Goal: Information Seeking & Learning: Learn about a topic

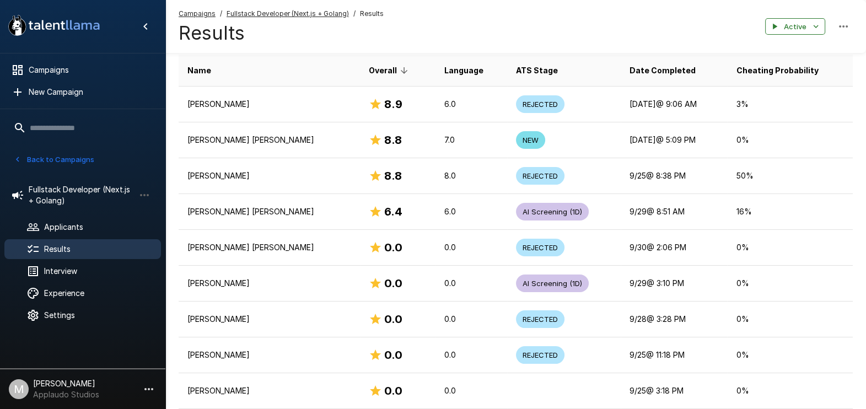
scroll to position [179, 0]
click at [94, 250] on span "Results" at bounding box center [98, 249] width 108 height 11
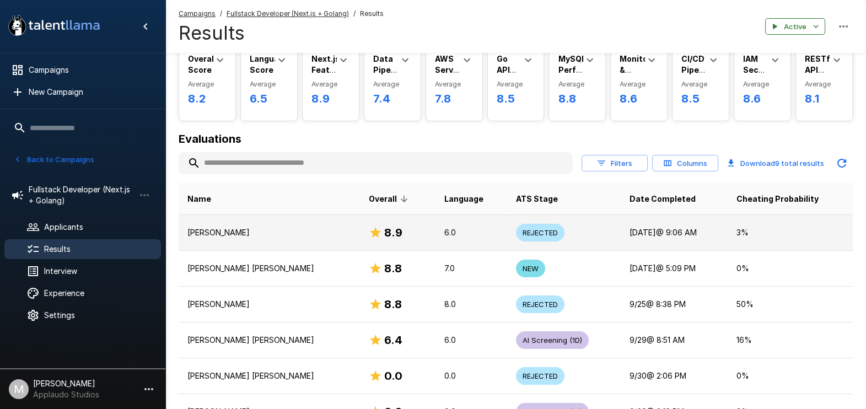
scroll to position [68, 0]
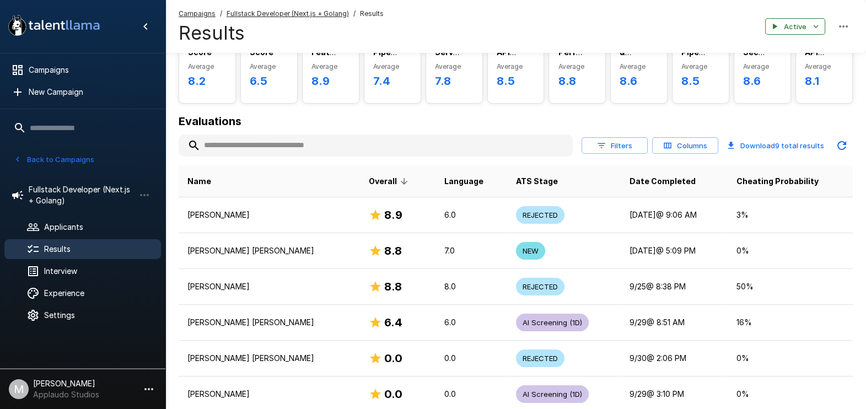
click at [95, 244] on span "Results" at bounding box center [98, 249] width 108 height 11
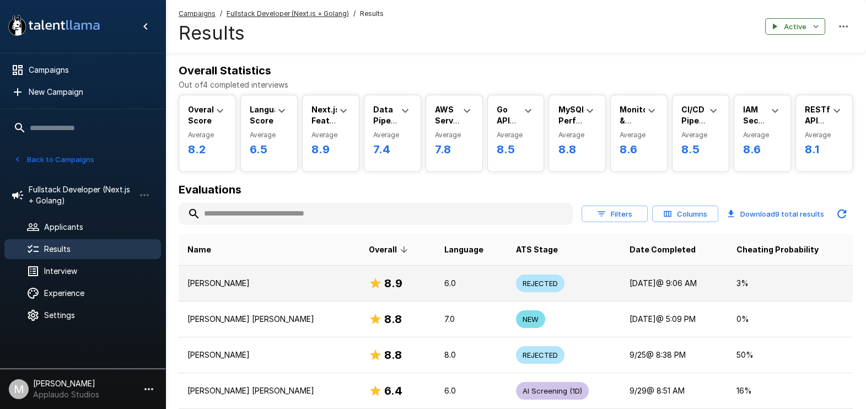
click at [252, 278] on p "[PERSON_NAME]" at bounding box center [269, 283] width 164 height 11
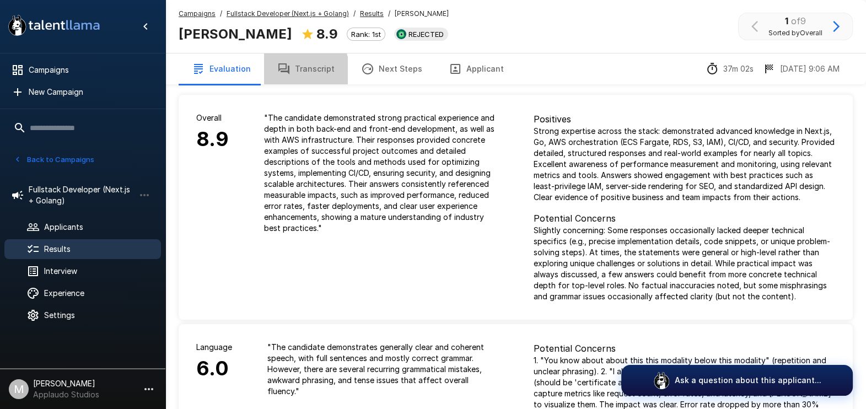
click at [281, 74] on icon "button" at bounding box center [283, 68] width 13 height 13
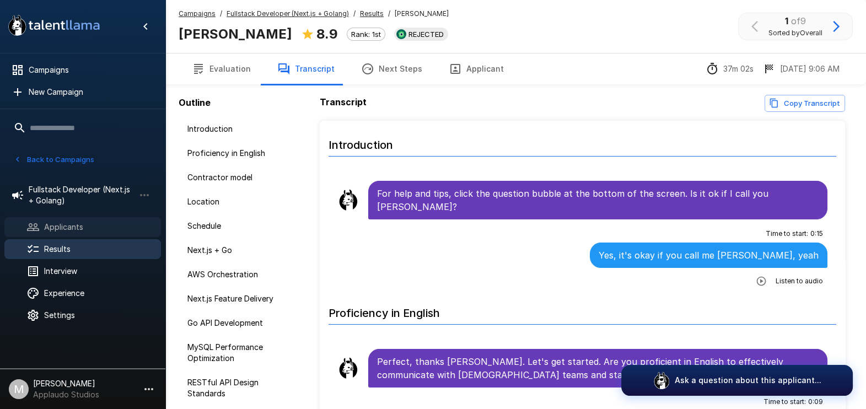
click at [91, 229] on span "Applicants" at bounding box center [98, 227] width 108 height 11
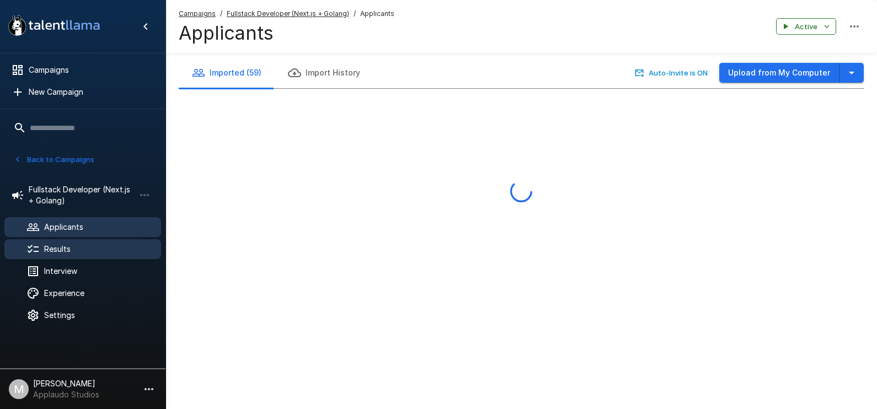
click at [78, 248] on span "Results" at bounding box center [98, 249] width 108 height 11
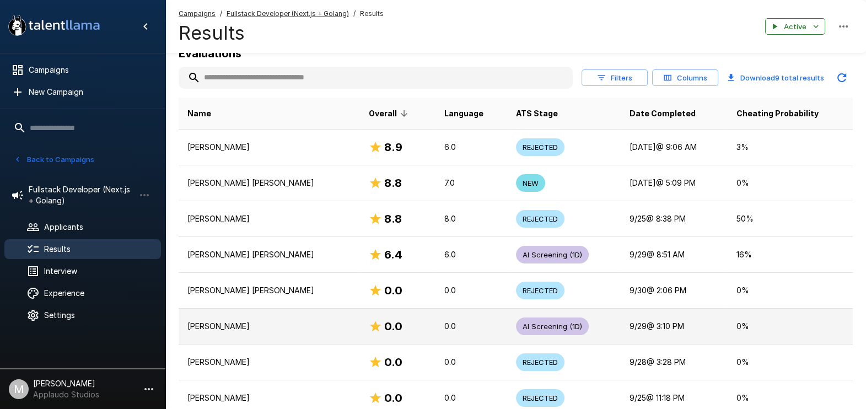
scroll to position [68, 0]
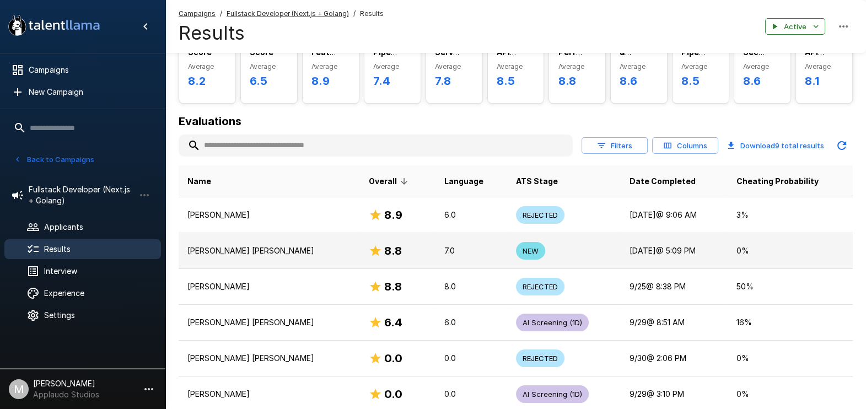
click at [541, 243] on td "NEW" at bounding box center [564, 251] width 114 height 36
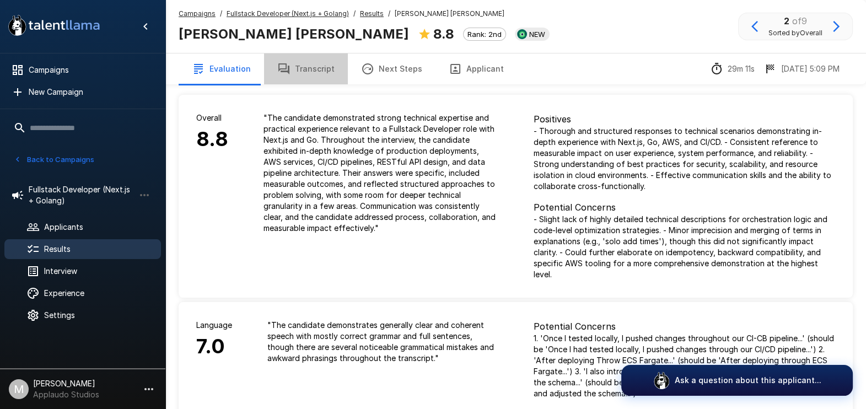
click at [303, 76] on button "Transcript" at bounding box center [306, 68] width 84 height 31
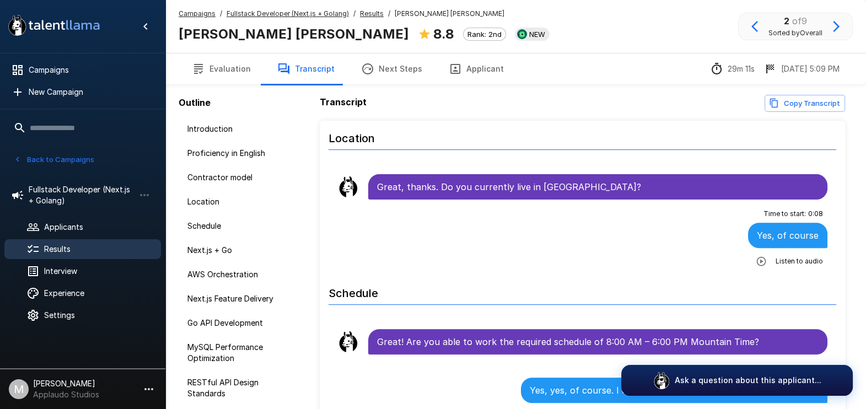
scroll to position [827, 0]
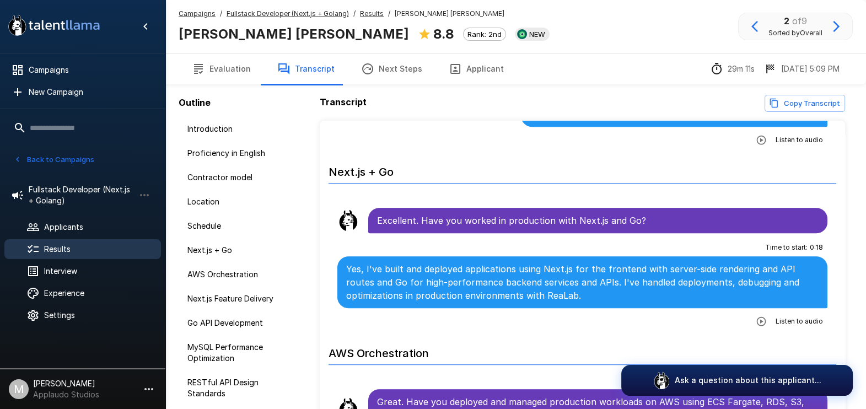
click at [756, 318] on icon "button" at bounding box center [761, 321] width 11 height 11
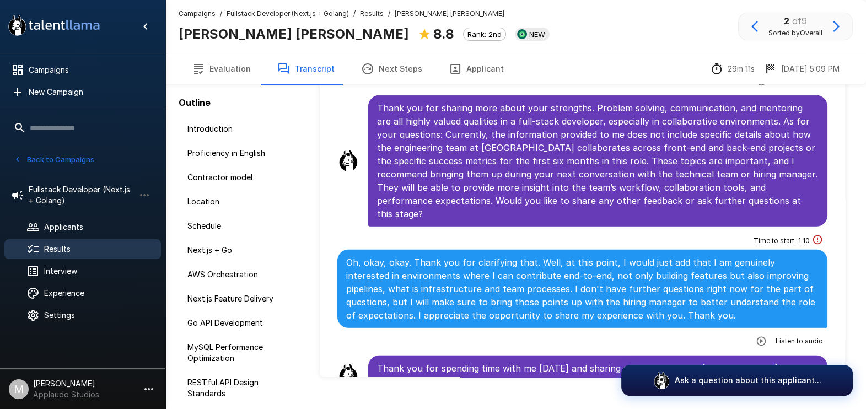
scroll to position [68, 0]
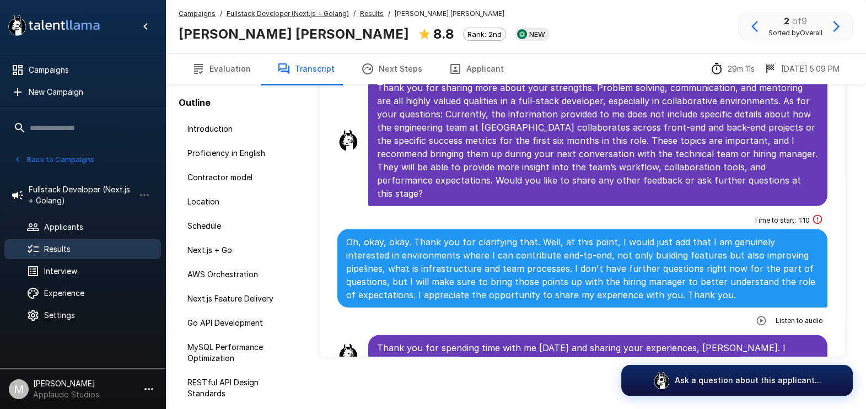
click at [752, 311] on button "button" at bounding box center [762, 321] width 20 height 20
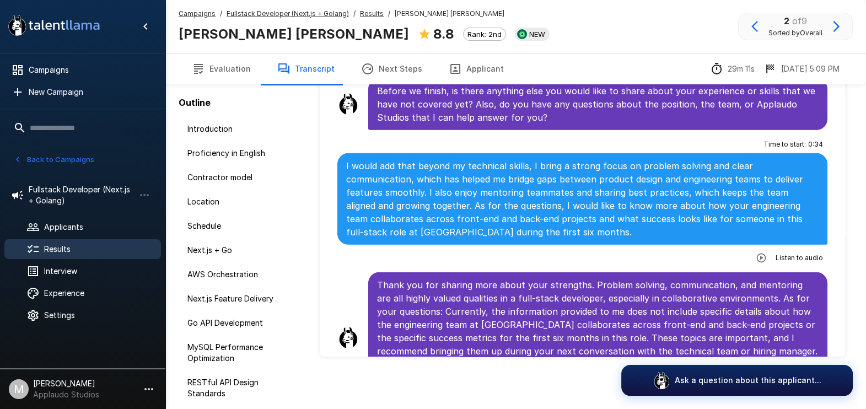
scroll to position [4009, 0]
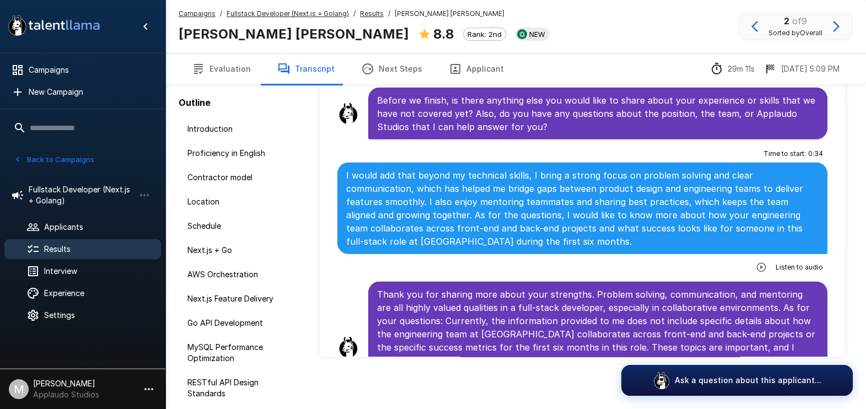
click at [757, 262] on icon "button" at bounding box center [761, 266] width 9 height 9
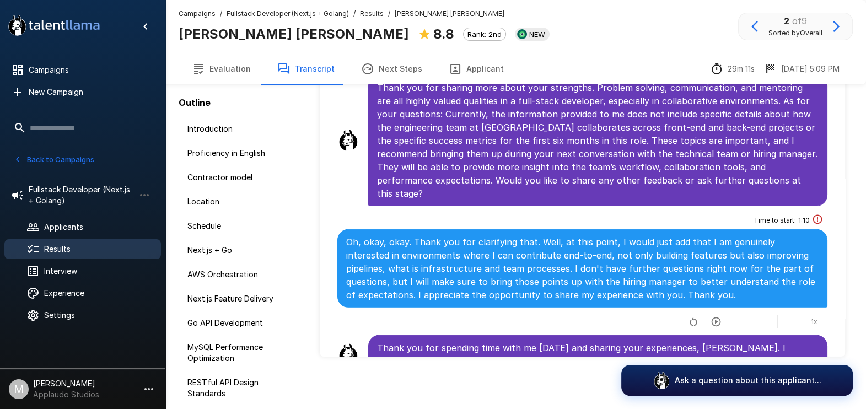
click at [715, 312] on button "button" at bounding box center [716, 322] width 20 height 20
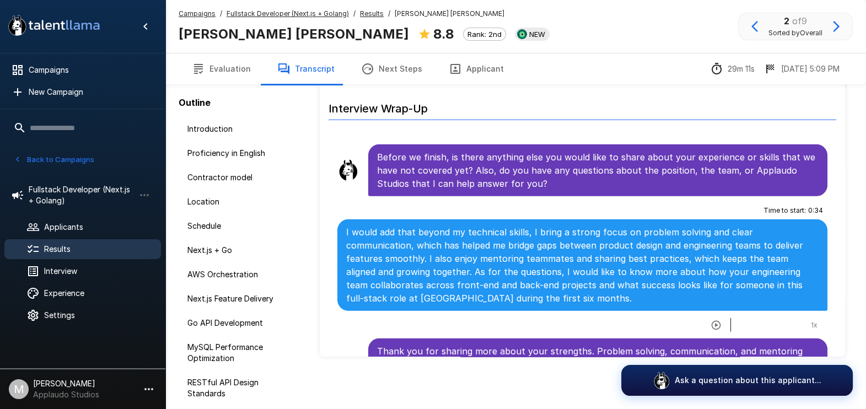
scroll to position [3940, 0]
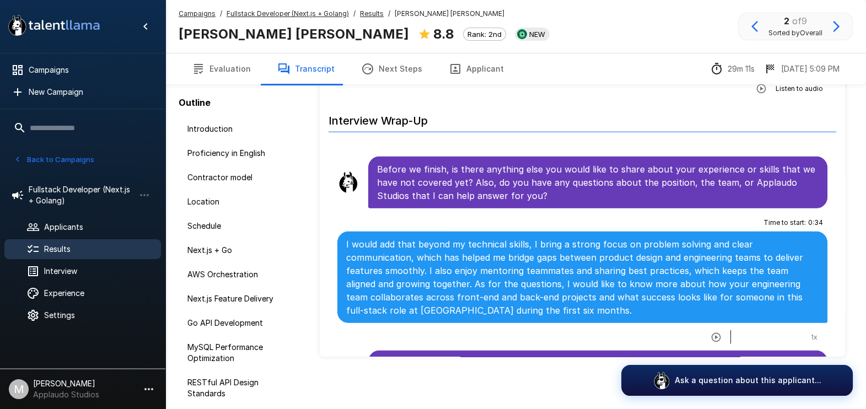
click at [229, 63] on button "Evaluation" at bounding box center [221, 68] width 85 height 31
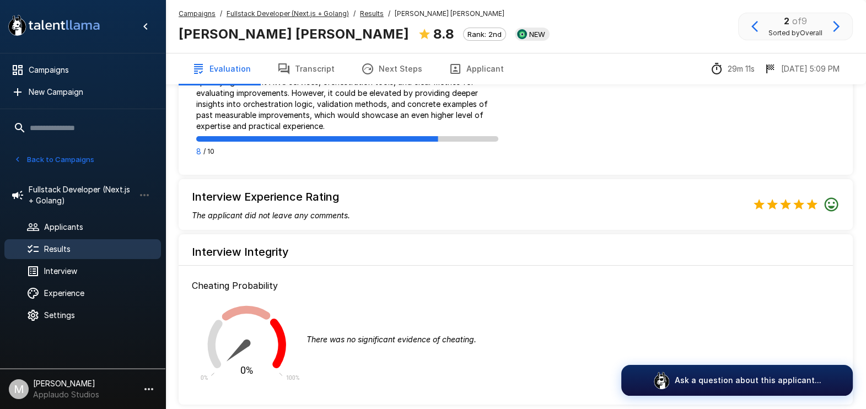
scroll to position [1159, 0]
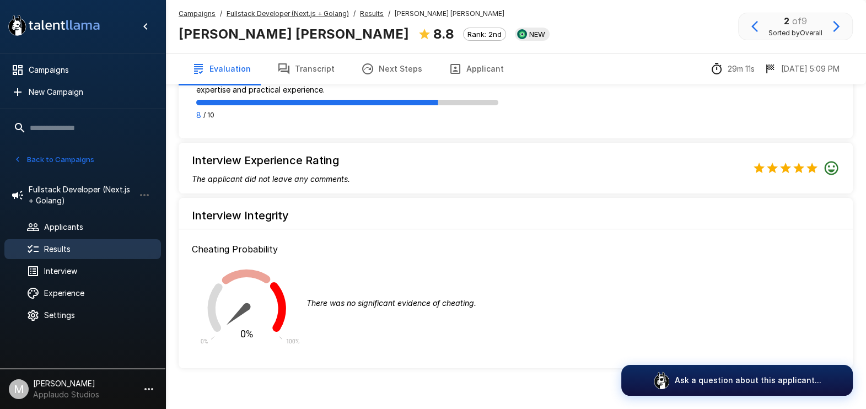
click at [827, 259] on div "0% 0% 100% There was no significant evidence of cheating." at bounding box center [516, 303] width 648 height 95
click at [218, 62] on button "Evaluation" at bounding box center [221, 68] width 85 height 31
click at [78, 237] on ul "Fullstack Developer (Next.js + Golang) Applicants Results Interview Experience …" at bounding box center [82, 251] width 165 height 161
click at [81, 245] on span "Results" at bounding box center [98, 249] width 108 height 11
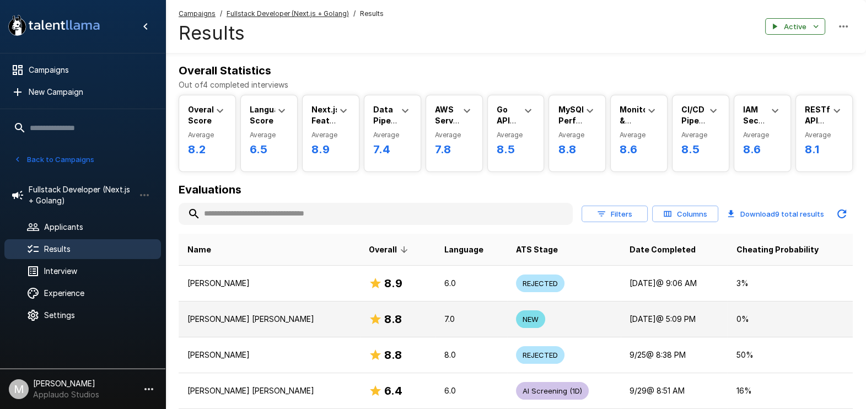
click at [267, 323] on p "[PERSON_NAME] [PERSON_NAME]" at bounding box center [269, 319] width 164 height 11
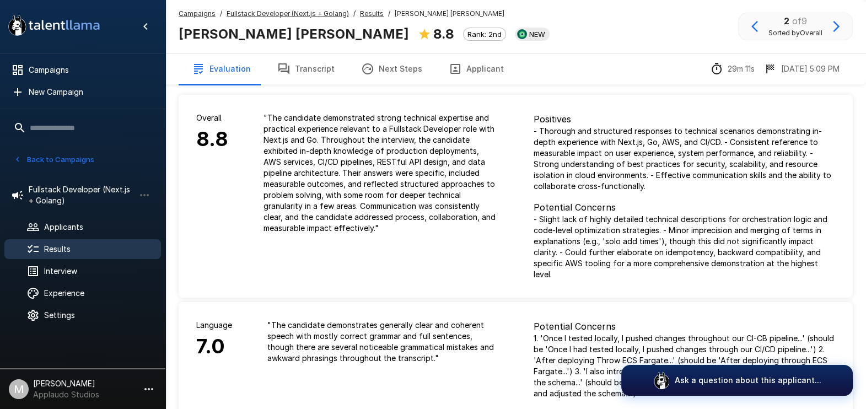
click at [308, 77] on button "Transcript" at bounding box center [306, 68] width 84 height 31
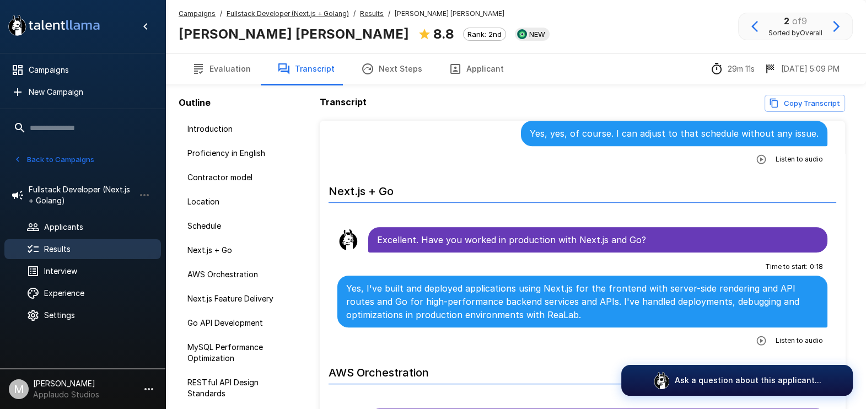
scroll to position [1033, 0]
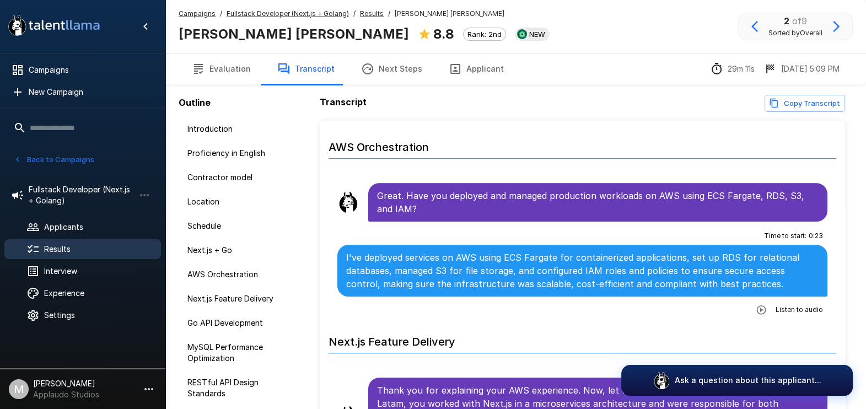
click at [756, 306] on icon "button" at bounding box center [761, 309] width 11 height 11
